Goal: Task Accomplishment & Management: Complete application form

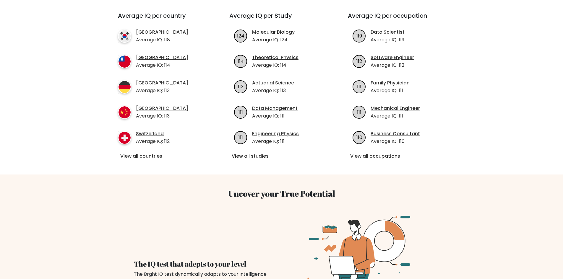
scroll to position [246, 0]
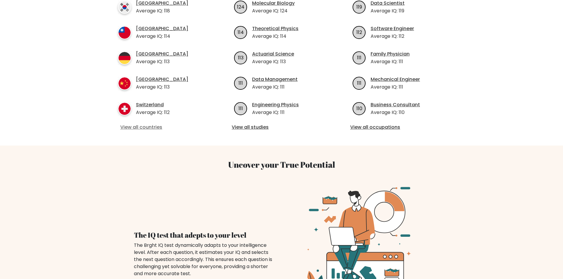
click at [160, 124] on link "View all countries" at bounding box center [162, 127] width 85 height 7
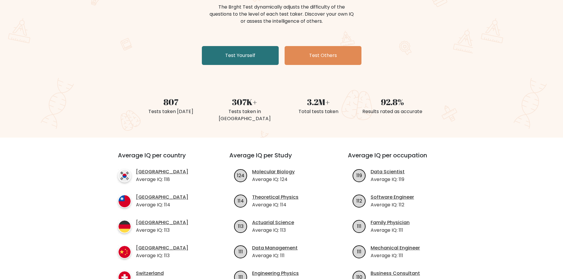
scroll to position [49, 0]
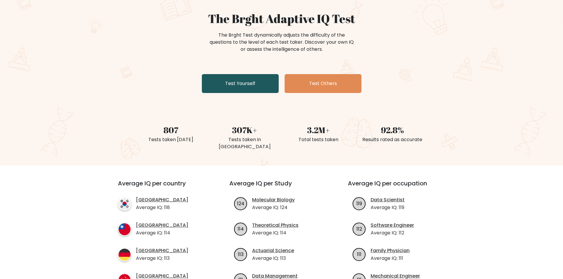
click at [250, 83] on link "Test Yourself" at bounding box center [240, 83] width 77 height 19
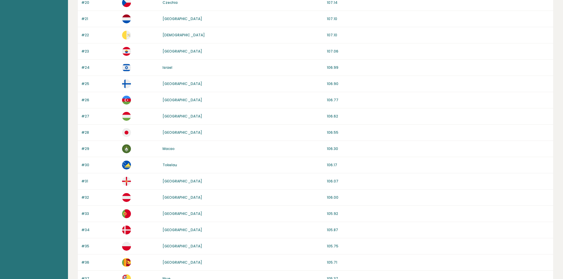
scroll to position [443, 0]
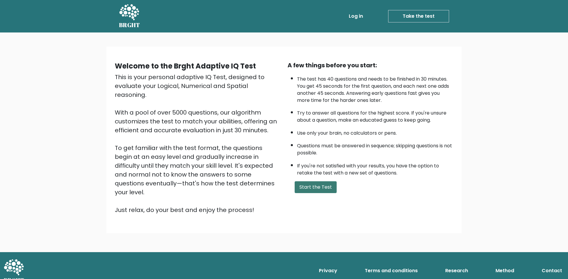
click at [322, 182] on button "Start the Test" at bounding box center [315, 188] width 42 height 12
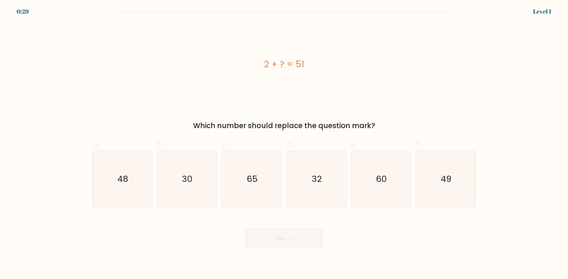
drag, startPoint x: 279, startPoint y: 66, endPoint x: 292, endPoint y: 67, distance: 13.3
click at [281, 66] on div "2 + ? = 51" at bounding box center [283, 64] width 383 height 13
drag, startPoint x: 382, startPoint y: 100, endPoint x: 384, endPoint y: 103, distance: 3.6
click at [383, 101] on div "2 + ? = 51" at bounding box center [283, 64] width 383 height 84
click at [435, 174] on icon "49" at bounding box center [445, 179] width 57 height 57
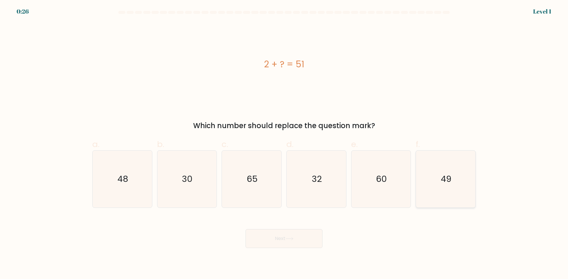
click at [284, 144] on input "f. 49" at bounding box center [284, 142] width 0 height 4
radio input "true"
click at [302, 241] on button "Next" at bounding box center [283, 238] width 77 height 19
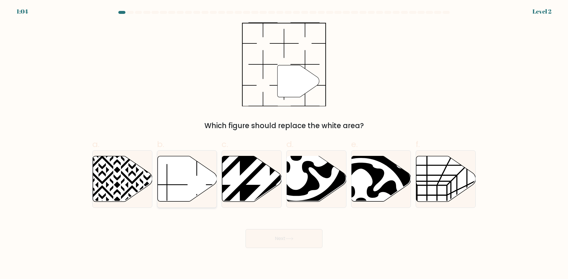
click at [196, 172] on icon at bounding box center [196, 155] width 41 height 41
click at [284, 144] on input "b." at bounding box center [284, 142] width 0 height 4
radio input "true"
click at [286, 231] on button "Next" at bounding box center [283, 238] width 77 height 19
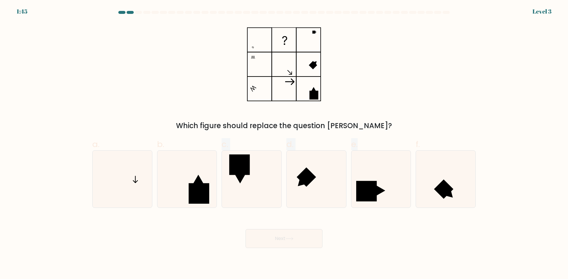
drag, startPoint x: 207, startPoint y: 132, endPoint x: 396, endPoint y: 142, distance: 189.7
click at [394, 143] on form at bounding box center [284, 129] width 568 height 237
click at [277, 41] on rect at bounding box center [283, 39] width 23 height 23
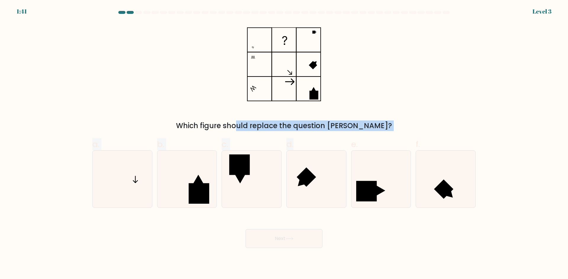
drag, startPoint x: 229, startPoint y: 128, endPoint x: 309, endPoint y: 127, distance: 79.8
click at [325, 131] on div "Which figure should replace the question mark?" at bounding box center [284, 126] width 376 height 11
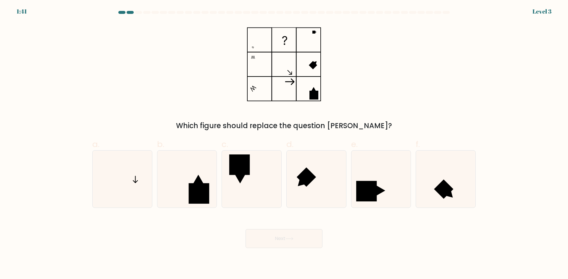
click at [203, 119] on div "Which figure should replace the question mark?" at bounding box center [284, 76] width 390 height 109
drag, startPoint x: 203, startPoint y: 121, endPoint x: 396, endPoint y: 123, distance: 193.0
click at [394, 123] on div "Which figure should replace the question mark?" at bounding box center [284, 126] width 376 height 11
drag, startPoint x: 209, startPoint y: 190, endPoint x: 204, endPoint y: 187, distance: 5.7
click at [208, 188] on rect at bounding box center [199, 193] width 20 height 20
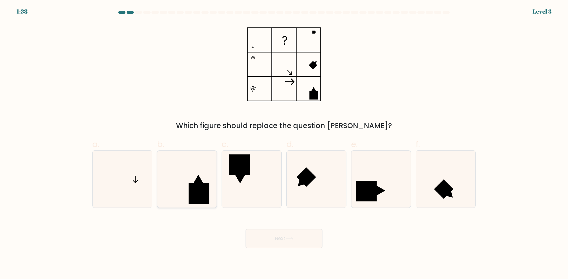
click at [284, 144] on input "b." at bounding box center [284, 142] width 0 height 4
radio input "true"
click at [292, 245] on button "Next" at bounding box center [283, 238] width 77 height 19
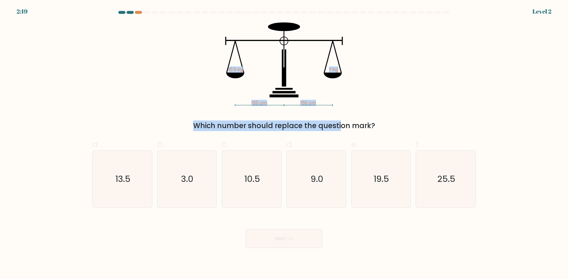
drag, startPoint x: 238, startPoint y: 107, endPoint x: 310, endPoint y: 110, distance: 71.6
click at [309, 110] on div "150 cm 150 cm 10.5 kg ? kg Which number should replace the question mark?" at bounding box center [284, 76] width 390 height 109
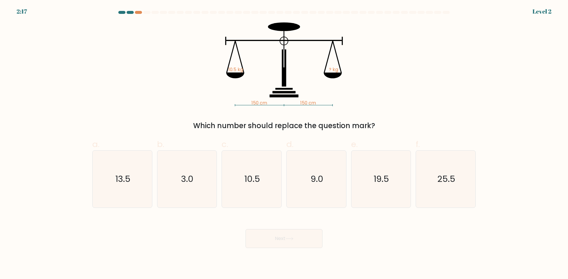
click at [434, 126] on div "Which number should replace the question mark?" at bounding box center [284, 126] width 376 height 11
click at [252, 191] on icon "10.5" at bounding box center [251, 179] width 57 height 57
click at [284, 144] on input "c. 10.5" at bounding box center [284, 142] width 0 height 4
radio input "true"
drag, startPoint x: 249, startPoint y: 248, endPoint x: 251, endPoint y: 238, distance: 10.2
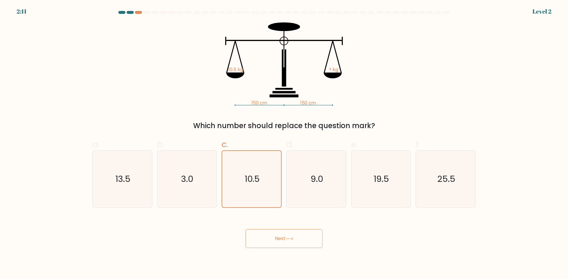
click at [250, 242] on button "Next" at bounding box center [283, 238] width 77 height 19
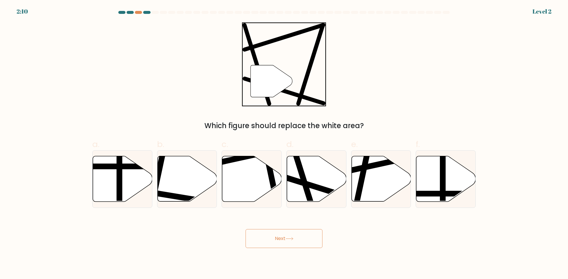
click at [272, 231] on button "Next" at bounding box center [283, 238] width 77 height 19
click at [335, 191] on line at bounding box center [334, 192] width 112 height 35
click at [284, 144] on input "d." at bounding box center [284, 142] width 0 height 4
radio input "true"
click at [286, 236] on button "Next" at bounding box center [283, 238] width 77 height 19
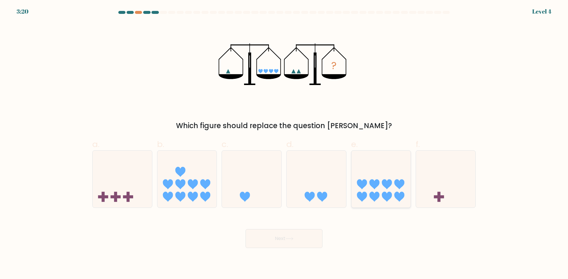
click at [361, 167] on icon at bounding box center [380, 179] width 59 height 49
click at [284, 144] on input "e." at bounding box center [284, 142] width 0 height 4
radio input "true"
click at [291, 249] on body "3:18 Level 4" at bounding box center [284, 139] width 568 height 279
click at [294, 241] on button "Next" at bounding box center [283, 238] width 77 height 19
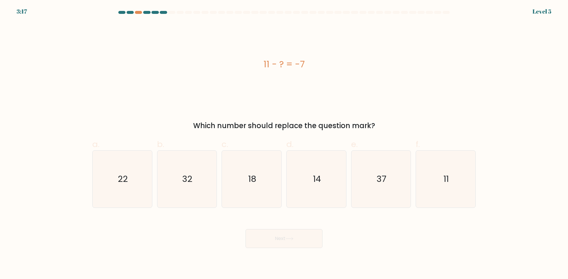
click at [274, 236] on button "Next" at bounding box center [283, 238] width 77 height 19
click at [252, 187] on icon "18" at bounding box center [251, 179] width 57 height 57
click at [284, 144] on input "c. 18" at bounding box center [284, 142] width 0 height 4
radio input "true"
click at [325, 245] on div "Next" at bounding box center [284, 231] width 390 height 33
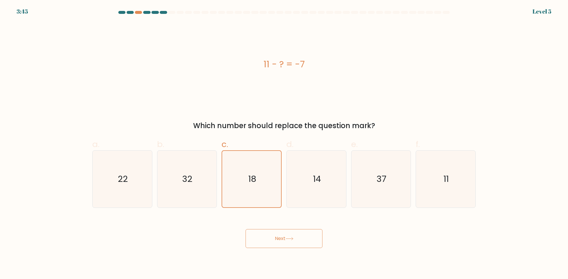
click at [297, 237] on button "Next" at bounding box center [283, 238] width 77 height 19
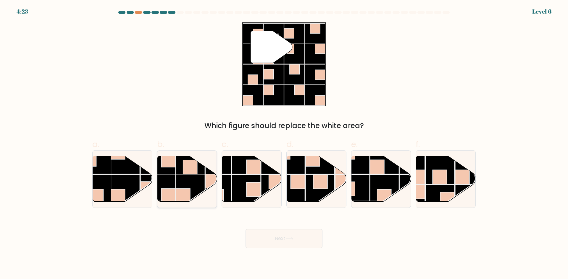
drag, startPoint x: 184, startPoint y: 173, endPoint x: 158, endPoint y: 181, distance: 26.5
click at [183, 173] on g at bounding box center [205, 204] width 119 height 119
click at [284, 144] on input "b." at bounding box center [284, 142] width 0 height 4
radio input "true"
click at [264, 242] on button "Next" at bounding box center [283, 238] width 77 height 19
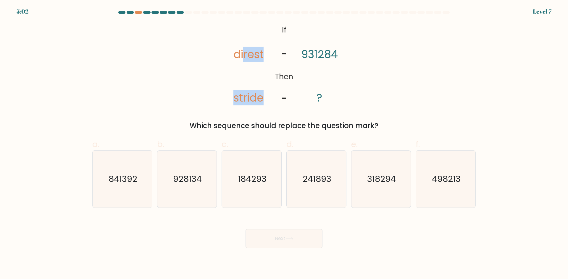
drag, startPoint x: 244, startPoint y: 54, endPoint x: 324, endPoint y: 52, distance: 79.6
click at [306, 56] on icon "@import url('https://fonts.googleapis.com/css?family=Abril+Fatface:400,100,100i…" at bounding box center [284, 64] width 136 height 84
click at [426, 52] on div "@import url('https://fonts.googleapis.com/css?family=Abril+Fatface:400,100,100i…" at bounding box center [284, 76] width 390 height 109
drag, startPoint x: 230, startPoint y: 53, endPoint x: 339, endPoint y: 57, distance: 108.6
click at [339, 57] on icon "@import url('https://fonts.googleapis.com/css?family=Abril+Fatface:400,100,100i…" at bounding box center [284, 64] width 136 height 84
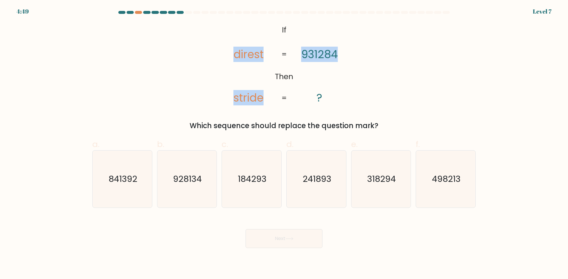
click at [384, 84] on div "@import url('https://fonts.googleapis.com/css?family=Abril+Fatface:400,100,100i…" at bounding box center [284, 76] width 390 height 109
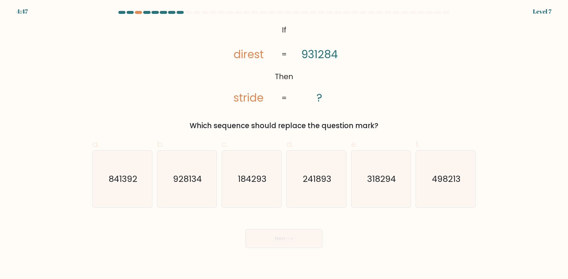
drag, startPoint x: 268, startPoint y: 239, endPoint x: 282, endPoint y: 233, distance: 15.8
click at [268, 239] on button "Next" at bounding box center [283, 238] width 77 height 19
drag, startPoint x: 306, startPoint y: 238, endPoint x: 385, endPoint y: 119, distance: 142.4
click at [334, 208] on form "If ?" at bounding box center [284, 129] width 568 height 237
click at [309, 213] on form "If ?" at bounding box center [284, 129] width 568 height 237
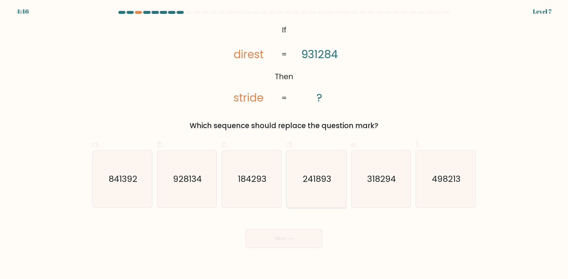
click at [321, 192] on icon "241893" at bounding box center [316, 179] width 57 height 57
click at [284, 144] on input "d. 241893" at bounding box center [284, 142] width 0 height 4
radio input "true"
click at [291, 237] on icon at bounding box center [289, 238] width 8 height 3
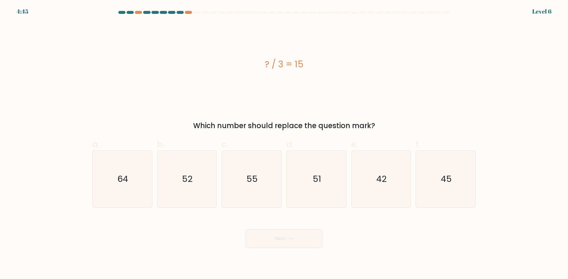
click at [289, 238] on icon at bounding box center [289, 238] width 8 height 3
click at [256, 185] on text "55" at bounding box center [252, 179] width 11 height 12
click at [284, 144] on input "c. 55" at bounding box center [284, 142] width 0 height 4
radio input "true"
drag, startPoint x: 294, startPoint y: 226, endPoint x: 292, endPoint y: 236, distance: 9.3
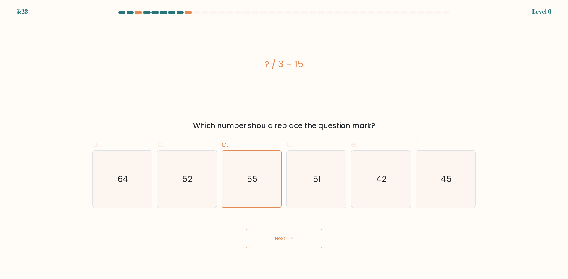
click at [294, 227] on div "Next" at bounding box center [284, 231] width 390 height 33
click at [290, 239] on icon at bounding box center [289, 239] width 7 height 3
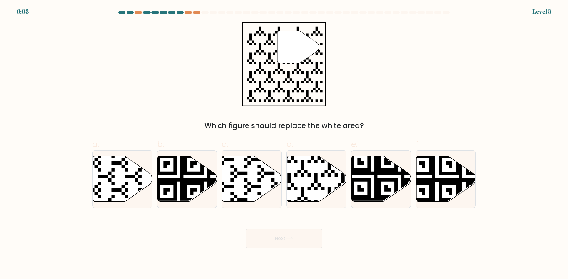
click at [367, 121] on div "Which figure should replace the white area?" at bounding box center [284, 126] width 376 height 11
click at [309, 171] on icon at bounding box center [316, 179] width 59 height 46
click at [284, 144] on input "d." at bounding box center [284, 142] width 0 height 4
radio input "true"
click at [309, 237] on button "Next" at bounding box center [283, 238] width 77 height 19
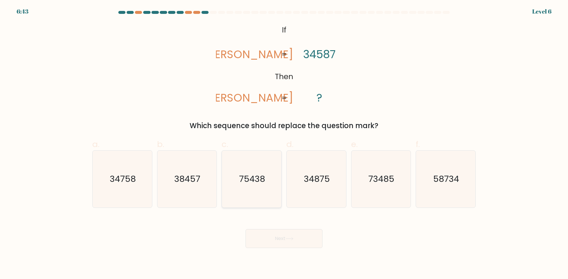
click at [272, 168] on icon "75438" at bounding box center [251, 179] width 57 height 57
click at [284, 144] on input "c. 75438" at bounding box center [284, 142] width 0 height 4
radio input "true"
click at [263, 221] on div "Next" at bounding box center [284, 231] width 390 height 33
click at [263, 233] on button "Next" at bounding box center [283, 238] width 77 height 19
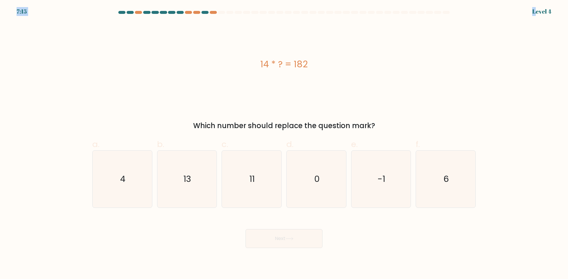
drag, startPoint x: 535, startPoint y: 5, endPoint x: 537, endPoint y: 12, distance: 7.9
click at [536, 7] on div "7:15 Level 4" at bounding box center [284, 3] width 568 height 7
drag, startPoint x: 531, startPoint y: 13, endPoint x: 567, endPoint y: 13, distance: 36.1
click at [567, 13] on form "a. 4" at bounding box center [284, 129] width 568 height 237
drag, startPoint x: 272, startPoint y: 62, endPoint x: 283, endPoint y: 65, distance: 11.4
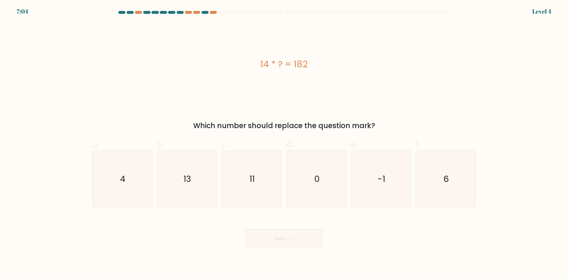
click at [283, 65] on div "14 * ? = 182" at bounding box center [283, 64] width 383 height 13
copy div "* ?"
click at [492, 114] on form "a. 4" at bounding box center [284, 129] width 568 height 237
drag, startPoint x: 256, startPoint y: 186, endPoint x: 284, endPoint y: 218, distance: 42.1
click at [250, 188] on icon "11" at bounding box center [251, 179] width 57 height 57
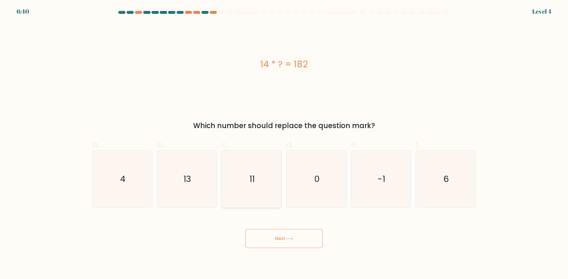
drag, startPoint x: 208, startPoint y: 181, endPoint x: 247, endPoint y: 187, distance: 39.0
click at [209, 182] on icon "13" at bounding box center [186, 179] width 57 height 57
click at [284, 144] on input "b. 13" at bounding box center [284, 142] width 0 height 4
radio input "true"
click at [297, 236] on button "Next" at bounding box center [283, 238] width 77 height 19
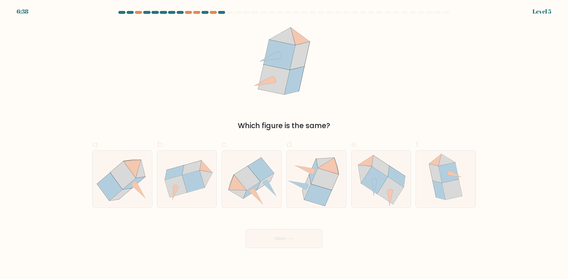
click at [296, 240] on button "Next" at bounding box center [283, 238] width 77 height 19
click at [382, 87] on div "Which figure is the same?" at bounding box center [284, 76] width 390 height 109
click at [327, 173] on icon at bounding box center [324, 179] width 27 height 22
click at [284, 144] on input "d." at bounding box center [284, 142] width 0 height 4
radio input "true"
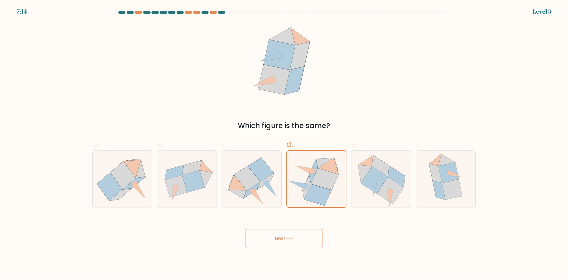
click at [299, 243] on button "Next" at bounding box center [283, 238] width 77 height 19
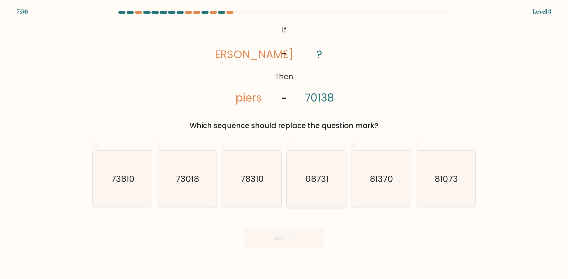
click at [314, 175] on text "08731" at bounding box center [316, 179] width 23 height 12
click at [284, 144] on input "d. 08731" at bounding box center [284, 142] width 0 height 4
radio input "true"
drag, startPoint x: 291, startPoint y: 257, endPoint x: 289, endPoint y: 250, distance: 7.6
click at [290, 257] on body "7:55 Level 3 If" at bounding box center [284, 139] width 568 height 279
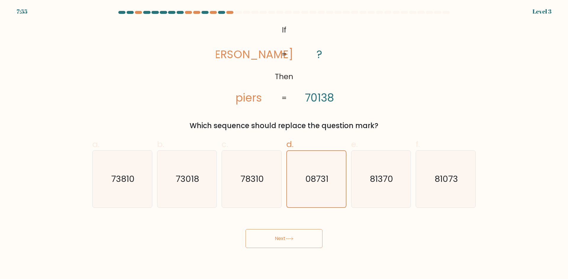
click at [289, 247] on button "Next" at bounding box center [283, 238] width 77 height 19
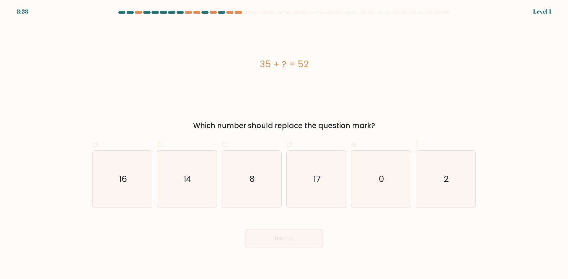
click at [289, 245] on button "Next" at bounding box center [283, 238] width 77 height 19
click at [347, 94] on div "35 + ? = 52" at bounding box center [283, 64] width 383 height 84
drag, startPoint x: 309, startPoint y: 186, endPoint x: 309, endPoint y: 189, distance: 3.9
click at [309, 187] on icon "17" at bounding box center [316, 179] width 57 height 57
click at [284, 144] on input "d. 17" at bounding box center [284, 142] width 0 height 4
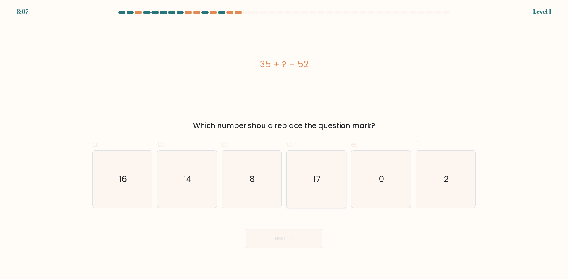
radio input "true"
click at [291, 243] on button "Next" at bounding box center [283, 238] width 77 height 19
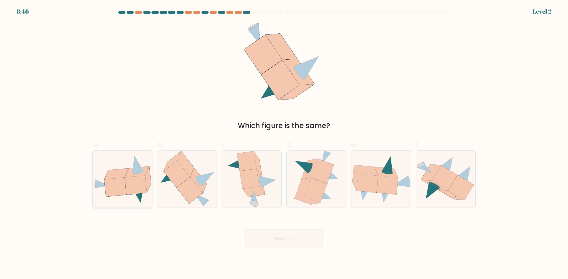
click at [136, 178] on icon at bounding box center [135, 185] width 22 height 19
click at [284, 144] on input "a." at bounding box center [284, 142] width 0 height 4
radio input "true"
click at [309, 234] on button "Next" at bounding box center [283, 238] width 77 height 19
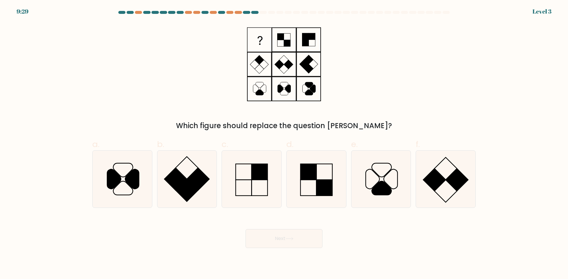
click at [294, 244] on button "Next" at bounding box center [283, 238] width 77 height 19
click at [182, 180] on rect at bounding box center [175, 179] width 22 height 22
click at [284, 144] on input "b." at bounding box center [284, 142] width 0 height 4
radio input "true"
click at [279, 183] on icon at bounding box center [251, 179] width 57 height 57
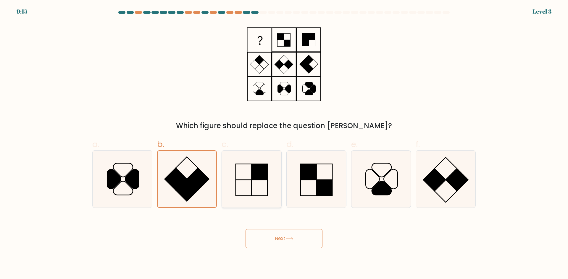
click at [284, 144] on input "c." at bounding box center [284, 142] width 0 height 4
radio input "true"
click at [276, 237] on button "Next" at bounding box center [283, 238] width 77 height 19
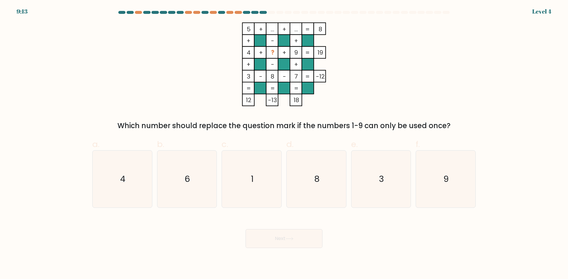
click at [276, 238] on button "Next" at bounding box center [283, 238] width 77 height 19
click at [236, 182] on icon "1" at bounding box center [251, 179] width 57 height 57
click at [284, 144] on input "c. 1" at bounding box center [284, 142] width 0 height 4
radio input "true"
drag, startPoint x: 285, startPoint y: 232, endPoint x: 285, endPoint y: 242, distance: 10.1
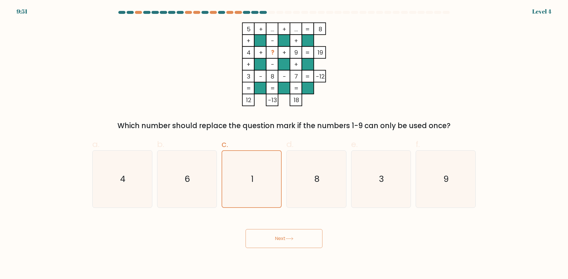
click at [285, 236] on button "Next" at bounding box center [283, 238] width 77 height 19
click at [285, 244] on button "Next" at bounding box center [283, 238] width 77 height 19
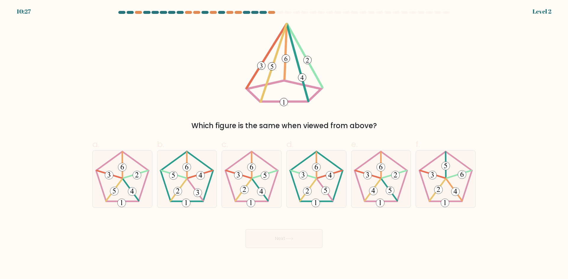
click at [447, 14] on div at bounding box center [284, 13] width 390 height 5
click at [251, 178] on 537 at bounding box center [238, 175] width 25 height 8
click at [284, 144] on input "c." at bounding box center [284, 142] width 0 height 4
radio input "true"
click at [268, 240] on button "Next" at bounding box center [283, 238] width 77 height 19
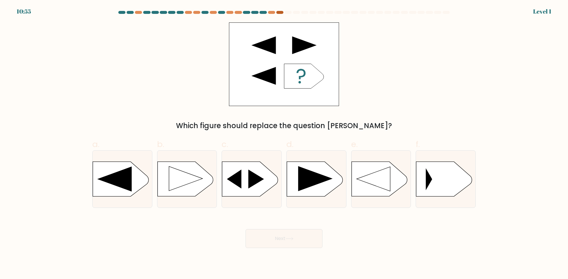
click at [278, 13] on div at bounding box center [279, 12] width 7 height 3
drag, startPoint x: 317, startPoint y: 188, endPoint x: 317, endPoint y: 193, distance: 5.3
click at [317, 188] on rect at bounding box center [286, 162] width 154 height 117
click at [284, 144] on input "d." at bounding box center [284, 142] width 0 height 4
radio input "true"
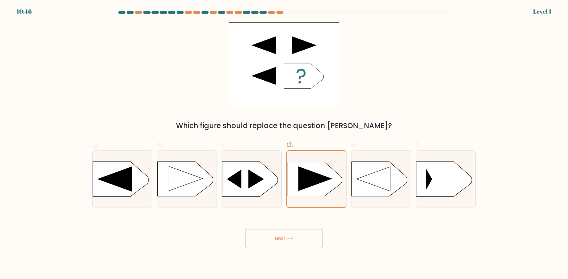
click at [296, 244] on button "Next" at bounding box center [283, 238] width 77 height 19
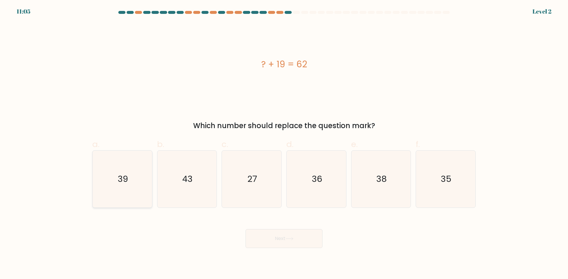
click at [114, 182] on icon "39" at bounding box center [122, 179] width 57 height 57
click at [284, 144] on input "a. 39" at bounding box center [284, 142] width 0 height 4
radio input "true"
click at [260, 241] on button "Next" at bounding box center [283, 238] width 77 height 19
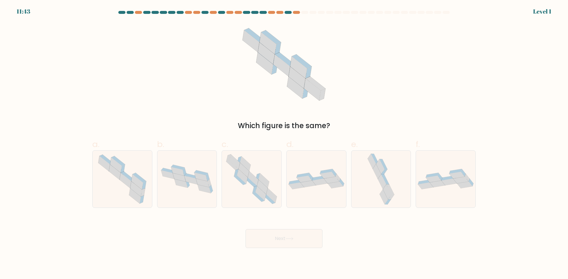
drag, startPoint x: 238, startPoint y: 169, endPoint x: 291, endPoint y: 227, distance: 79.1
click at [239, 169] on icon at bounding box center [251, 179] width 58 height 57
click at [284, 144] on input "c." at bounding box center [284, 142] width 0 height 4
radio input "true"
click at [342, 241] on div "Next" at bounding box center [284, 231] width 390 height 33
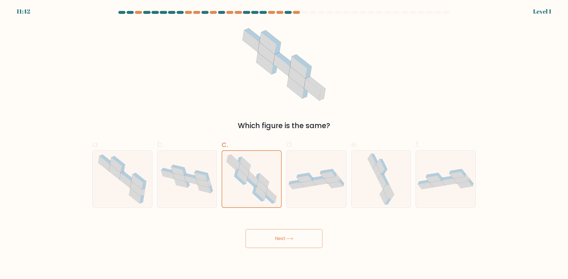
click at [321, 244] on button "Next" at bounding box center [283, 238] width 77 height 19
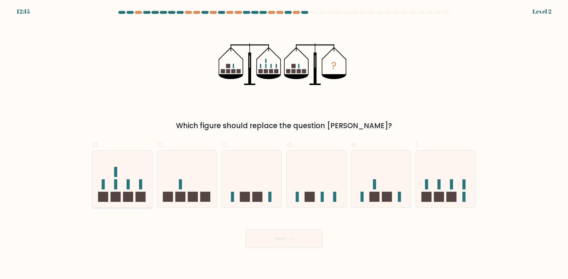
click at [110, 184] on icon at bounding box center [122, 179] width 59 height 49
click at [284, 144] on input "a." at bounding box center [284, 142] width 0 height 4
radio input "true"
click at [286, 244] on button "Next" at bounding box center [283, 238] width 77 height 19
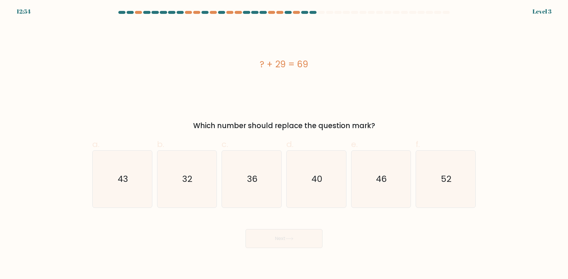
drag, startPoint x: 261, startPoint y: 67, endPoint x: 328, endPoint y: 60, distance: 67.8
click at [328, 60] on div "? + 29 = 69" at bounding box center [283, 64] width 383 height 13
click at [368, 60] on div "? + 29 = 69" at bounding box center [283, 64] width 383 height 13
click at [311, 182] on icon "40" at bounding box center [316, 179] width 57 height 57
click at [284, 144] on input "d. 40" at bounding box center [284, 142] width 0 height 4
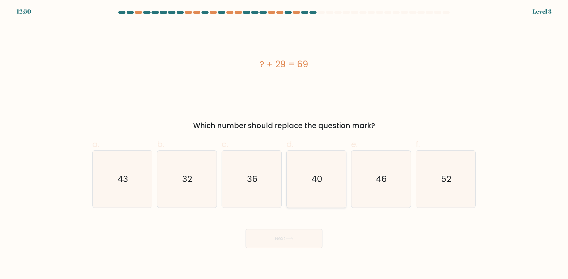
radio input "true"
click at [291, 237] on icon at bounding box center [289, 238] width 8 height 3
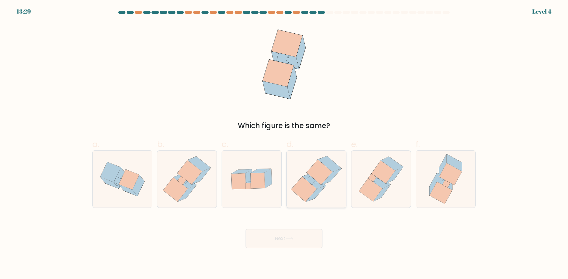
click at [306, 180] on icon at bounding box center [303, 189] width 25 height 25
click at [284, 144] on input "d." at bounding box center [284, 142] width 0 height 4
radio input "true"
click at [287, 249] on body "13:28 Level 4" at bounding box center [284, 139] width 568 height 279
click at [285, 242] on button "Next" at bounding box center [283, 238] width 77 height 19
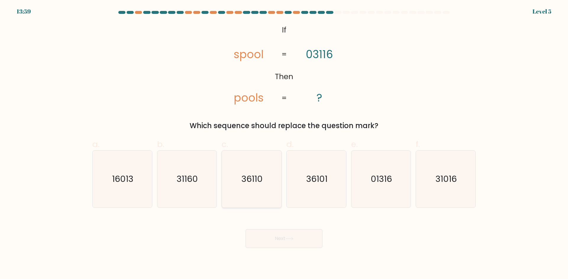
click at [232, 194] on icon "36110" at bounding box center [251, 179] width 57 height 57
click at [284, 144] on input "c. 36110" at bounding box center [284, 142] width 0 height 4
radio input "true"
click at [269, 245] on button "Next" at bounding box center [283, 238] width 77 height 19
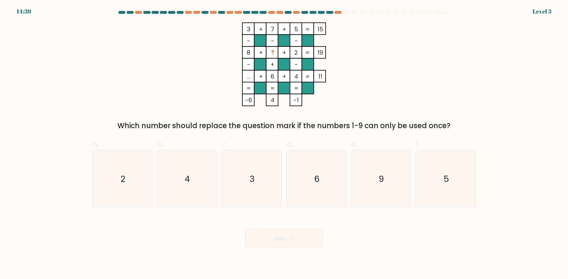
drag, startPoint x: 150, startPoint y: 129, endPoint x: 492, endPoint y: 142, distance: 341.4
click at [541, 117] on form at bounding box center [284, 129] width 568 height 237
click at [415, 182] on div "f. 5" at bounding box center [445, 173] width 65 height 70
click at [441, 184] on icon "5" at bounding box center [445, 179] width 57 height 57
click at [284, 144] on input "f. 5" at bounding box center [284, 142] width 0 height 4
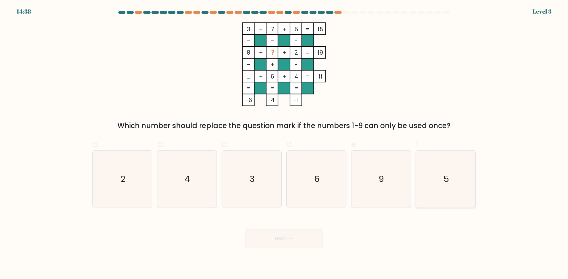
radio input "true"
click at [270, 237] on button "Next" at bounding box center [283, 238] width 77 height 19
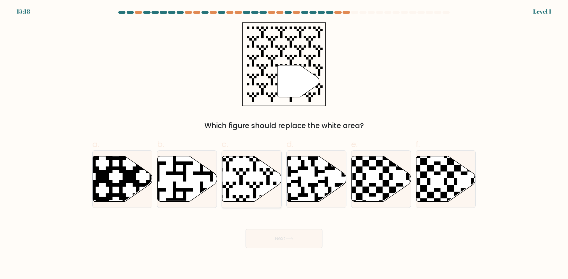
click at [251, 189] on icon at bounding box center [251, 179] width 59 height 46
click at [284, 144] on input "c." at bounding box center [284, 142] width 0 height 4
radio input "true"
click at [267, 244] on button "Next" at bounding box center [283, 238] width 77 height 19
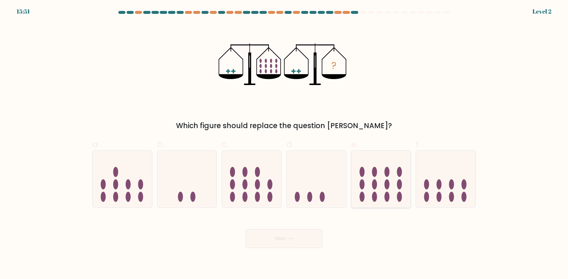
click at [397, 165] on icon at bounding box center [380, 179] width 59 height 49
click at [284, 144] on input "e." at bounding box center [284, 142] width 0 height 4
radio input "true"
click at [275, 236] on button "Next" at bounding box center [283, 238] width 77 height 19
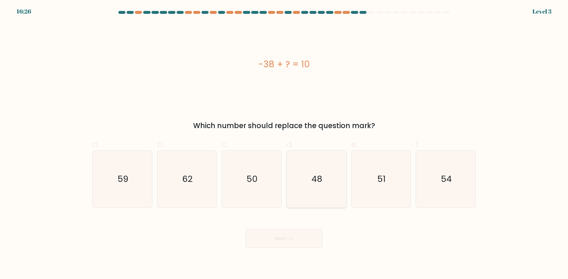
click at [334, 174] on icon "48" at bounding box center [316, 179] width 57 height 57
click at [284, 144] on input "d. 48" at bounding box center [284, 142] width 0 height 4
radio input "true"
click at [308, 238] on button "Next" at bounding box center [283, 238] width 77 height 19
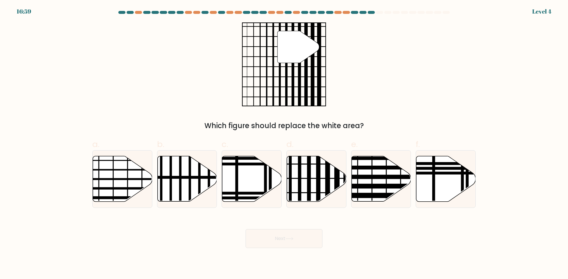
click at [282, 178] on div "c." at bounding box center [251, 173] width 65 height 70
click at [318, 177] on line at bounding box center [318, 204] width 0 height 120
click at [284, 144] on input "d." at bounding box center [284, 142] width 0 height 4
radio input "true"
click at [299, 233] on button "Next" at bounding box center [283, 238] width 77 height 19
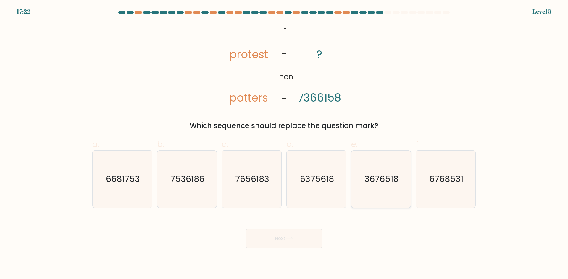
click at [381, 184] on text "3676518" at bounding box center [381, 179] width 34 height 12
click at [284, 144] on input "e. 3676518" at bounding box center [284, 142] width 0 height 4
radio input "true"
drag, startPoint x: 436, startPoint y: 189, endPoint x: 376, endPoint y: 204, distance: 61.8
click at [436, 192] on icon "6768531" at bounding box center [445, 179] width 57 height 57
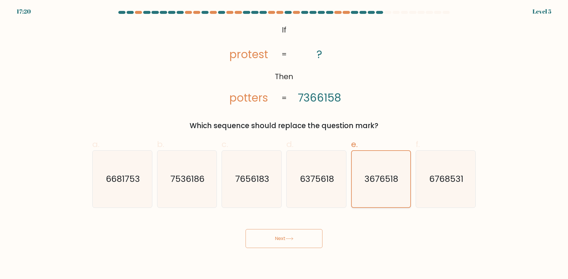
click at [284, 144] on input "f. 6768531" at bounding box center [284, 142] width 0 height 4
radio input "true"
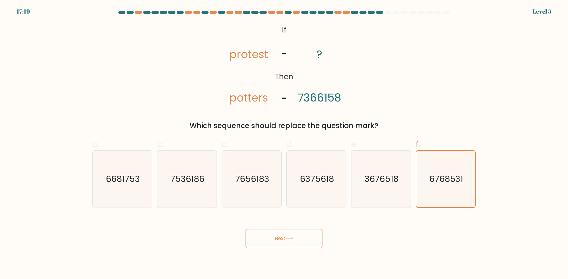
click at [281, 241] on button "Next" at bounding box center [283, 238] width 77 height 19
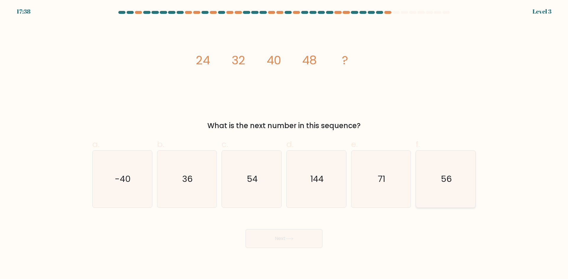
click at [452, 182] on icon "56" at bounding box center [445, 179] width 57 height 57
click at [284, 144] on input "f. 56" at bounding box center [284, 142] width 0 height 4
radio input "true"
click at [288, 240] on icon at bounding box center [289, 238] width 8 height 3
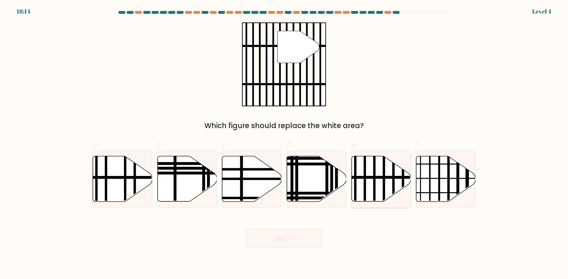
click at [370, 190] on icon at bounding box center [380, 179] width 59 height 46
click at [284, 144] on input "e." at bounding box center [284, 142] width 0 height 4
radio input "true"
click at [297, 240] on button "Next" at bounding box center [283, 238] width 77 height 19
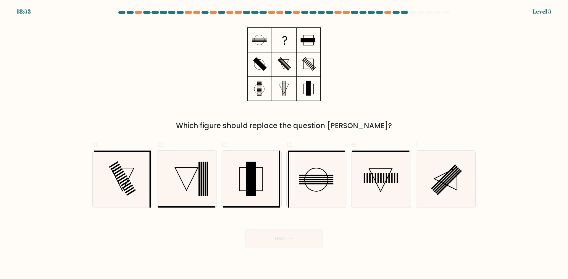
drag, startPoint x: 190, startPoint y: 126, endPoint x: 390, endPoint y: 120, distance: 199.6
click at [390, 120] on div "Which figure should replace the question mark?" at bounding box center [284, 76] width 390 height 109
click at [468, 90] on div "Which figure should replace the question mark?" at bounding box center [284, 76] width 390 height 109
click at [185, 185] on icon at bounding box center [186, 179] width 57 height 57
click at [284, 144] on input "b." at bounding box center [284, 142] width 0 height 4
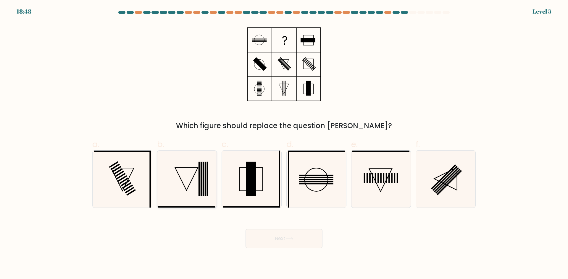
radio input "true"
click at [273, 240] on button "Next" at bounding box center [283, 238] width 77 height 19
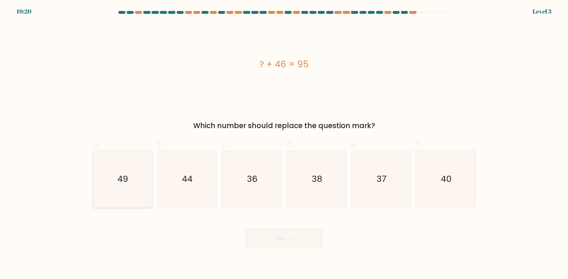
click at [102, 176] on icon "49" at bounding box center [122, 179] width 57 height 57
click at [284, 144] on input "a. 49" at bounding box center [284, 142] width 0 height 4
radio input "true"
click at [262, 241] on button "Next" at bounding box center [283, 238] width 77 height 19
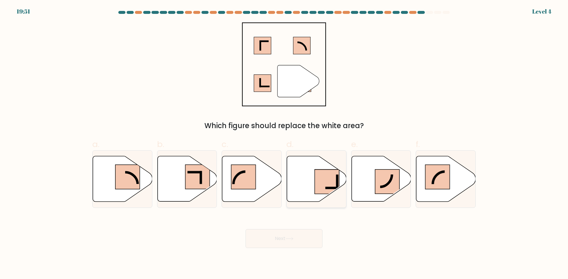
click at [321, 182] on rect at bounding box center [327, 182] width 25 height 25
click at [284, 144] on input "d." at bounding box center [284, 142] width 0 height 4
radio input "true"
click at [298, 236] on button "Next" at bounding box center [283, 238] width 77 height 19
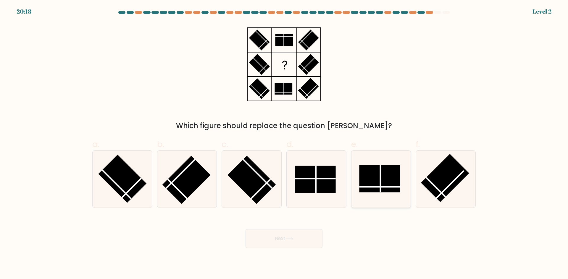
click at [375, 178] on rect at bounding box center [379, 178] width 41 height 27
click at [284, 144] on input "e." at bounding box center [284, 142] width 0 height 4
radio input "true"
click at [294, 234] on button "Next" at bounding box center [283, 238] width 77 height 19
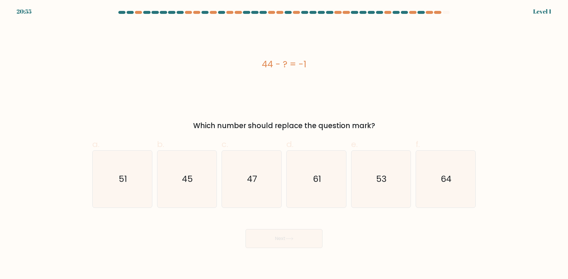
drag, startPoint x: 175, startPoint y: 187, endPoint x: 155, endPoint y: 201, distance: 24.9
click at [174, 189] on icon "45" at bounding box center [186, 179] width 57 height 57
click at [284, 144] on input "b. 45" at bounding box center [284, 142] width 0 height 4
radio input "true"
click at [265, 240] on button "Next" at bounding box center [283, 238] width 77 height 19
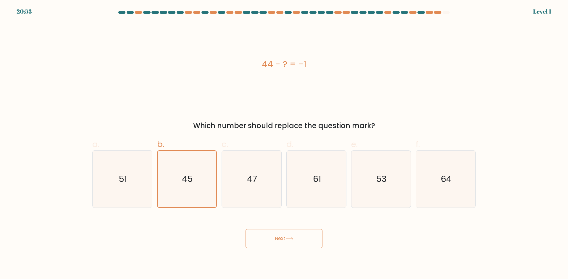
click at [278, 240] on button "Next" at bounding box center [283, 238] width 77 height 19
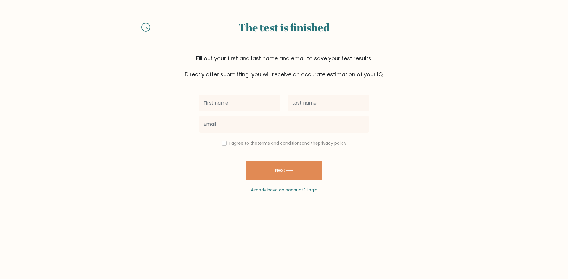
click at [241, 109] on input "text" at bounding box center [240, 103] width 82 height 17
type input "Adi"
click at [312, 106] on input "text" at bounding box center [328, 103] width 82 height 17
type input "RASE"
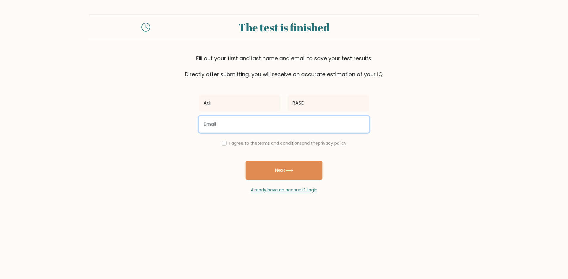
click at [349, 125] on input "email" at bounding box center [284, 124] width 170 height 17
type input "ORION."
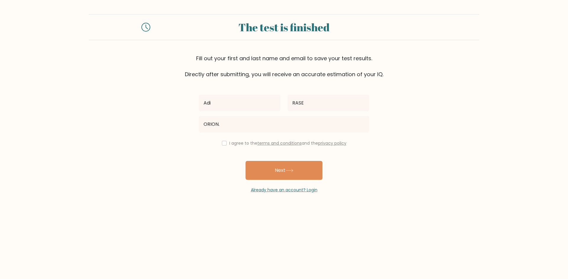
click at [238, 142] on label "I agree to the terms and conditions and the privacy policy" at bounding box center [287, 143] width 117 height 6
click at [223, 142] on input "checkbox" at bounding box center [224, 143] width 5 height 5
checkbox input "true"
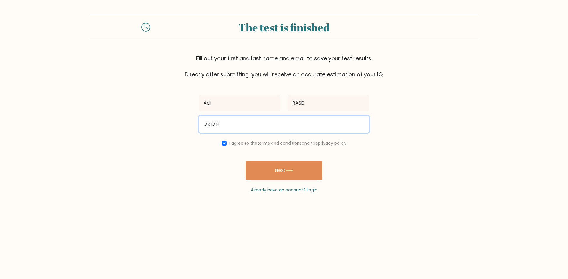
click at [233, 123] on input "ORION." at bounding box center [284, 124] width 170 height 17
type input "O"
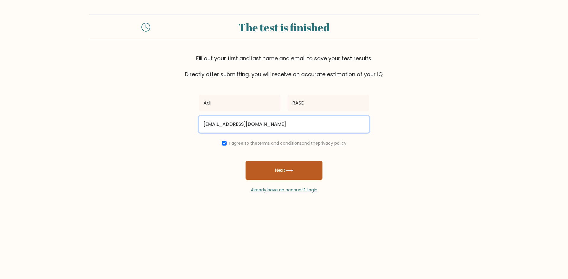
type input "orion.adhirajkanade@gmail.com"
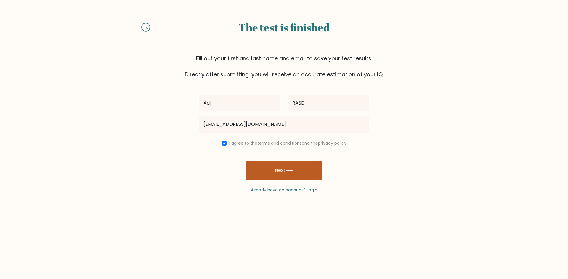
click at [268, 165] on button "Next" at bounding box center [283, 170] width 77 height 19
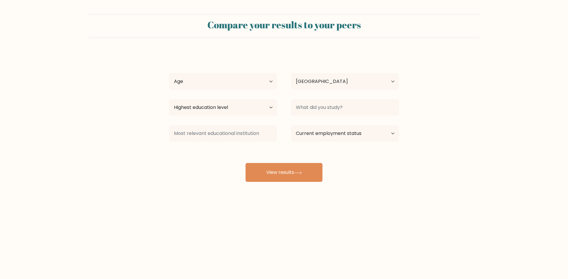
select select "IN"
click at [231, 69] on div "[PERSON_NAME] Age Under [DEMOGRAPHIC_DATA] [DEMOGRAPHIC_DATA] [DEMOGRAPHIC_DATA…" at bounding box center [284, 117] width 236 height 130
click at [227, 76] on select "Age Under [DEMOGRAPHIC_DATA] [DEMOGRAPHIC_DATA] [DEMOGRAPHIC_DATA] [DEMOGRAPHIC…" at bounding box center [223, 81] width 108 height 17
select select "min_18"
click at [169, 73] on select "Age Under [DEMOGRAPHIC_DATA] [DEMOGRAPHIC_DATA] [DEMOGRAPHIC_DATA] [DEMOGRAPHIC…" at bounding box center [223, 81] width 108 height 17
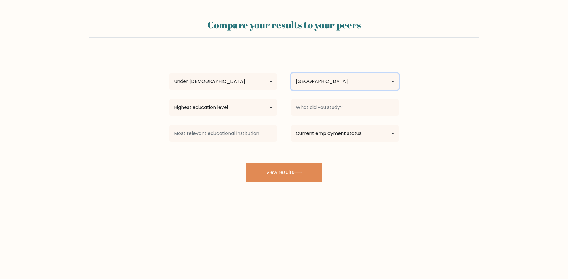
click at [313, 87] on select "Country [GEOGRAPHIC_DATA] [GEOGRAPHIC_DATA] [GEOGRAPHIC_DATA] [US_STATE] [GEOGR…" at bounding box center [345, 81] width 108 height 17
click at [215, 108] on select "Highest education level No schooling Primary Lower Secondary Upper Secondary Oc…" at bounding box center [223, 107] width 108 height 17
select select "lower_secondary"
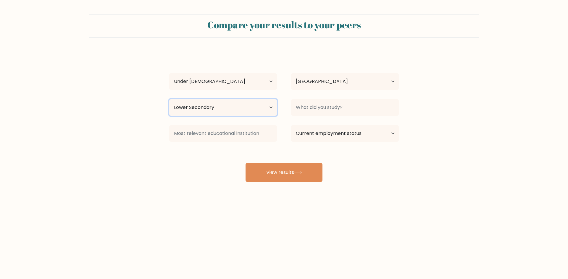
click at [169, 99] on select "Highest education level No schooling Primary Lower Secondary Upper Secondary Oc…" at bounding box center [223, 107] width 108 height 17
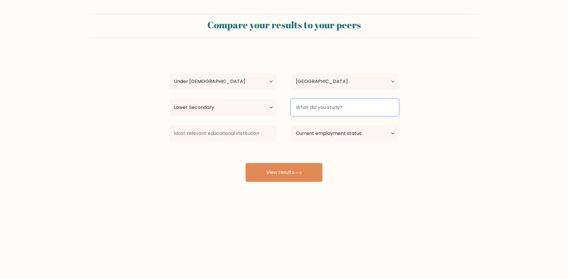
click at [310, 114] on input at bounding box center [345, 107] width 108 height 17
type input "i"
click at [371, 135] on select "Current employment status Employed Student Retired Other / prefer not to answer" at bounding box center [345, 133] width 108 height 17
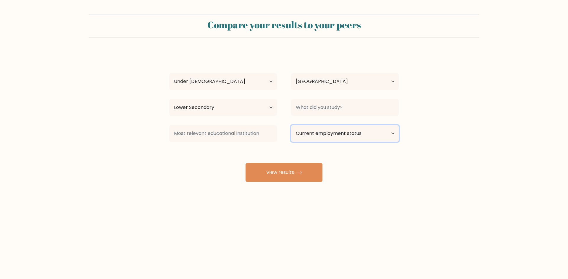
select select "student"
click at [291, 125] on select "Current employment status Employed Student Retired Other / prefer not to answer" at bounding box center [345, 133] width 108 height 17
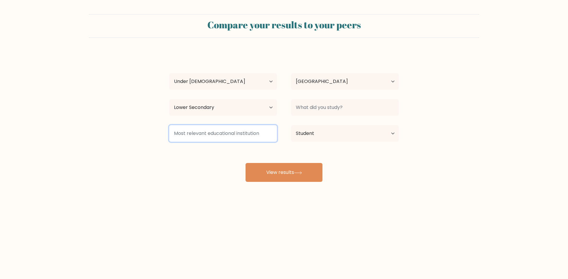
click at [206, 131] on input at bounding box center [223, 133] width 108 height 17
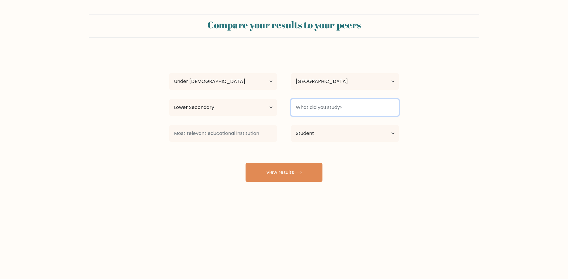
click at [361, 106] on input at bounding box center [345, 107] width 108 height 17
paste input "Podar ORT International School"
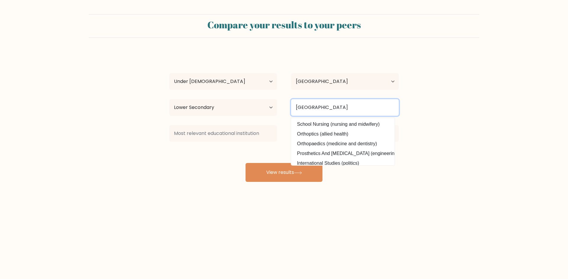
type input "Podar ORT International School"
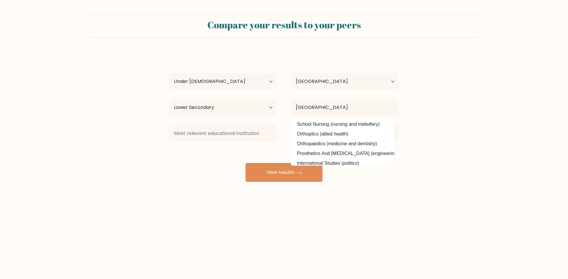
click at [187, 152] on div "Adi RASE Age Under 18 years old 18-24 years old 25-34 years old 35-44 years old…" at bounding box center [284, 117] width 236 height 130
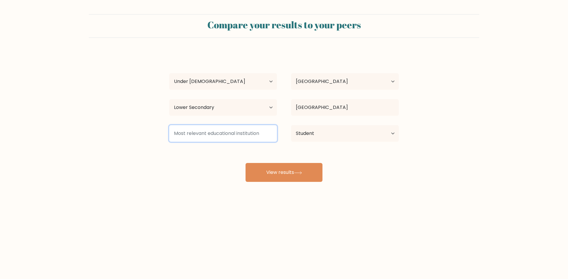
click at [233, 132] on input at bounding box center [223, 133] width 108 height 17
click at [260, 183] on div "Compare your results to your peers Adi RASE Age Under 18 years old 18-24 years …" at bounding box center [284, 112] width 568 height 224
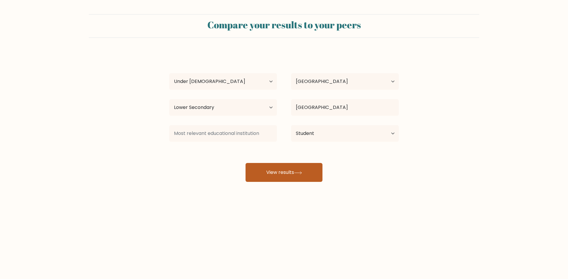
click at [261, 176] on button "View results" at bounding box center [283, 172] width 77 height 19
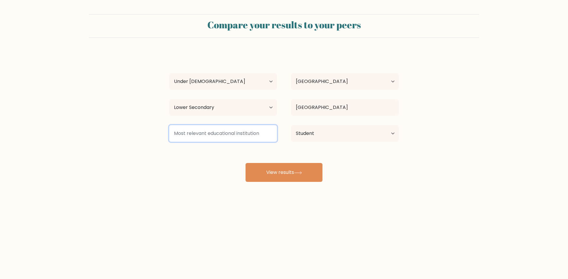
click at [226, 141] on input at bounding box center [223, 133] width 108 height 17
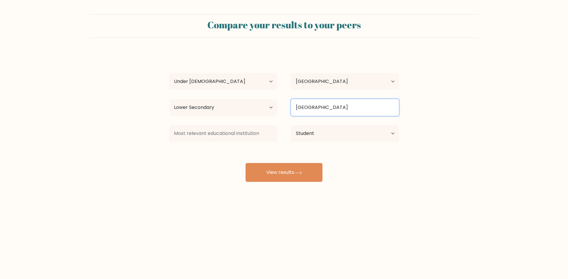
drag, startPoint x: 294, startPoint y: 108, endPoint x: 440, endPoint y: 106, distance: 145.8
click at [440, 106] on form "Compare your results to your peers Adi RASE Age Under 18 years old 18-24 years …" at bounding box center [284, 98] width 568 height 168
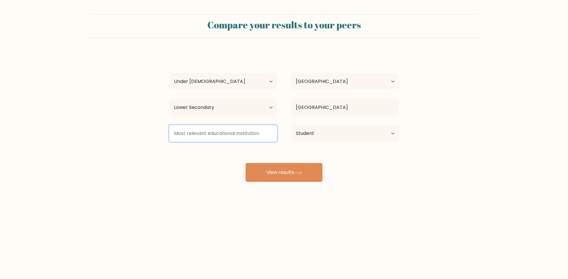
click at [210, 135] on input at bounding box center [223, 133] width 108 height 17
paste input "Podar ORT International School"
type input "Podar ORT International School"
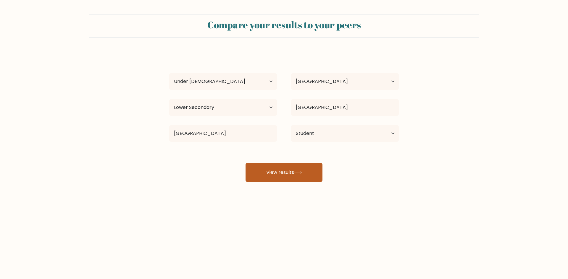
click at [299, 170] on button "View results" at bounding box center [283, 172] width 77 height 19
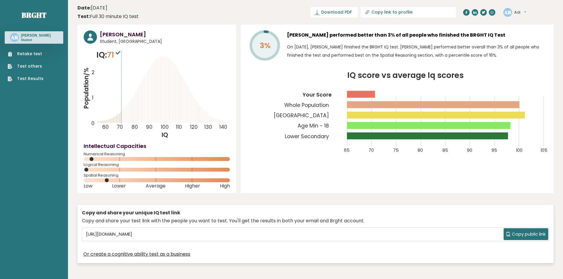
click at [22, 80] on link "Test Results" at bounding box center [26, 79] width 36 height 6
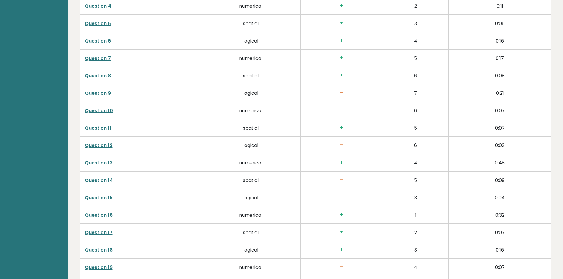
scroll to position [1149, 0]
